Goal: Task Accomplishment & Management: Manage account settings

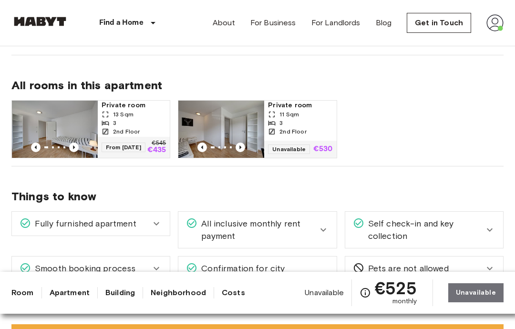
scroll to position [464, 0]
click at [294, 114] on span "11 Sqm" at bounding box center [289, 115] width 20 height 9
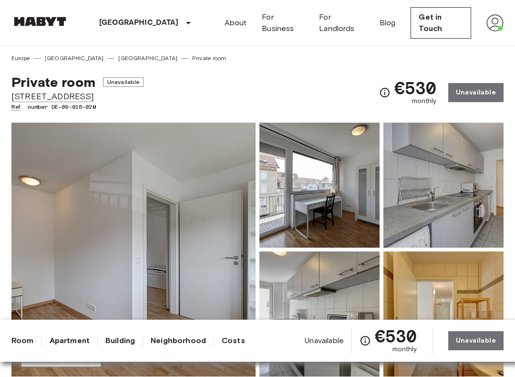
click at [498, 11] on div "About For Business For Landlords Blog Get in Touch" at bounding box center [364, 23] width 279 height 46
click at [507, 12] on nav "Stuttgart Europe Amsterdam Berlin Brussels Cologne Dusseldorf Frankfurt Graz Ha…" at bounding box center [257, 23] width 515 height 46
click at [499, 16] on img at bounding box center [494, 22] width 17 height 17
click at [479, 30] on div at bounding box center [257, 188] width 515 height 377
click at [497, 17] on img at bounding box center [494, 22] width 17 height 17
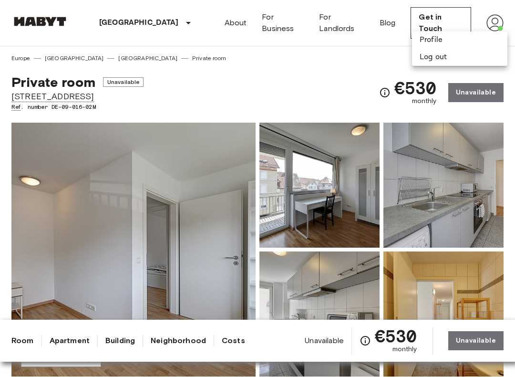
click at [432, 34] on li "Profile" at bounding box center [459, 39] width 95 height 17
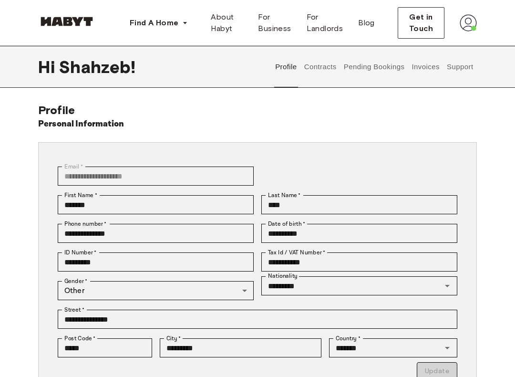
click at [324, 71] on button "Contracts" at bounding box center [320, 67] width 35 height 42
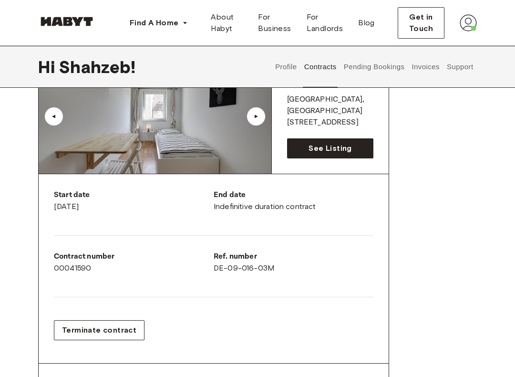
scroll to position [87, 0]
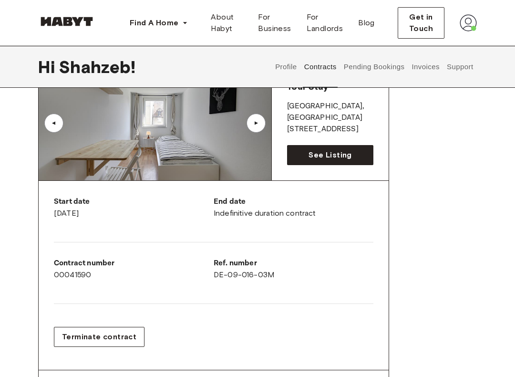
click at [391, 62] on button "Pending Bookings" at bounding box center [373, 67] width 63 height 42
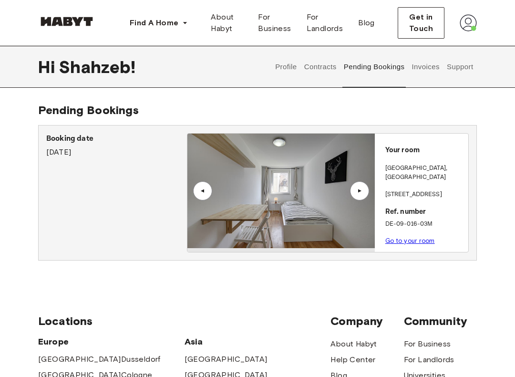
click at [435, 63] on button "Invoices" at bounding box center [426, 67] width 30 height 42
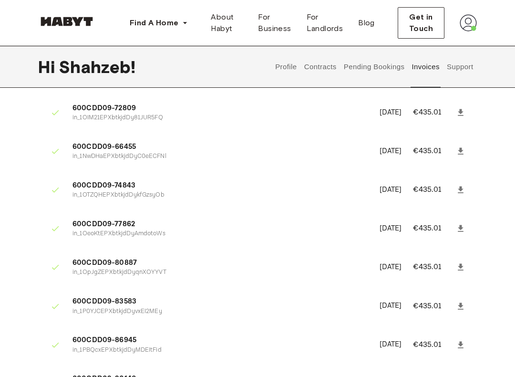
scroll to position [746, 0]
